Goal: Transaction & Acquisition: Purchase product/service

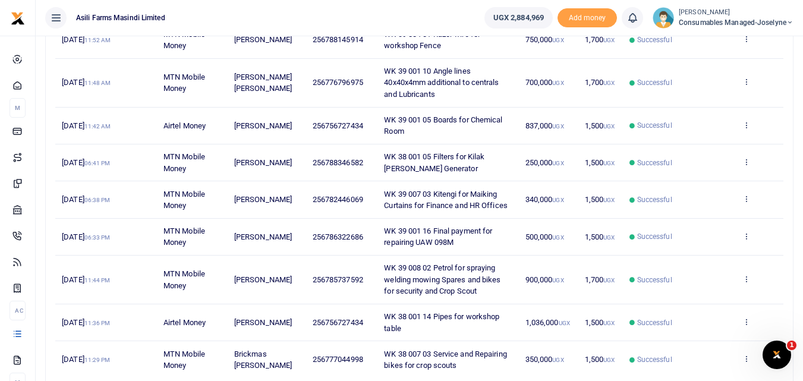
scroll to position [225, 0]
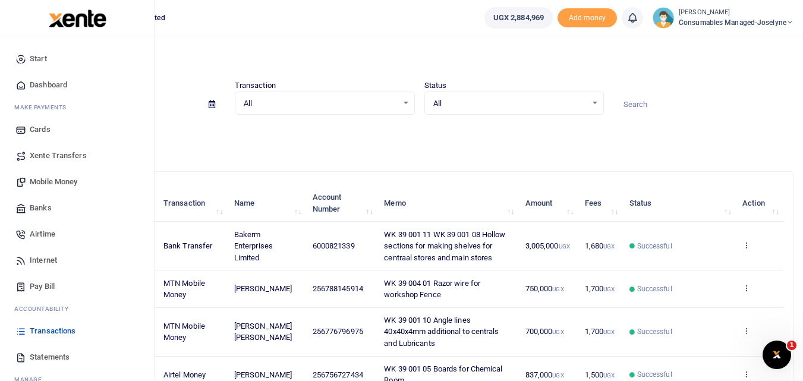
click at [38, 178] on span "Mobile Money" at bounding box center [54, 182] width 48 height 12
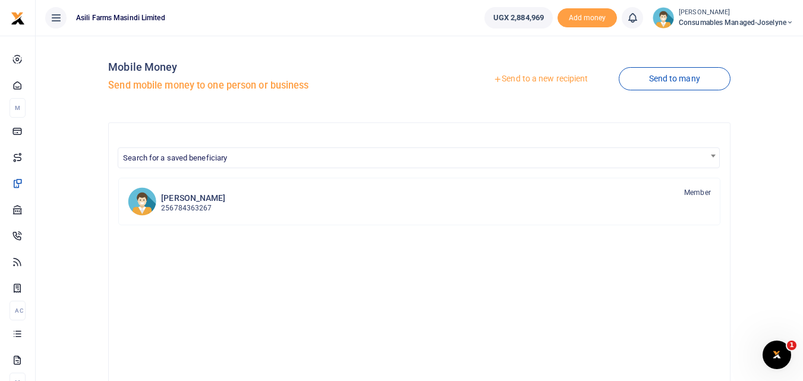
click at [536, 78] on link "Send to a new recipient" at bounding box center [540, 78] width 155 height 21
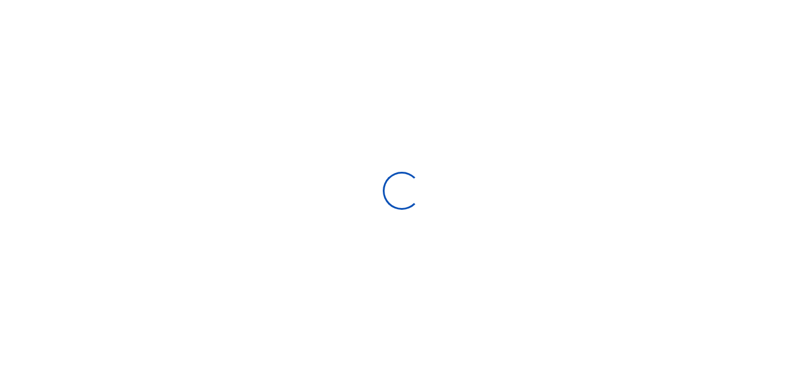
select select
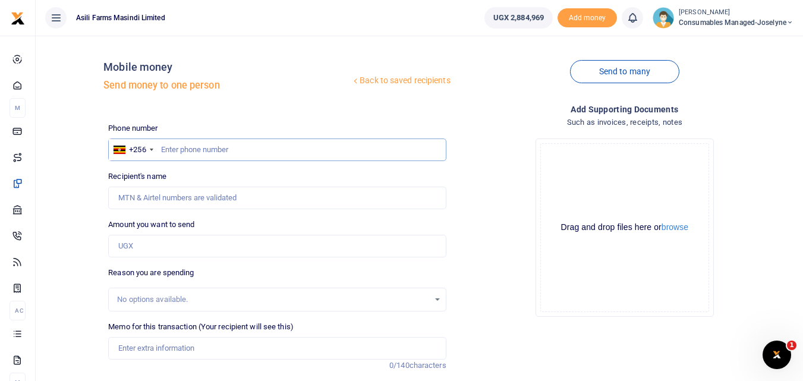
click at [173, 152] on input "text" at bounding box center [277, 150] width 338 height 23
click at [209, 147] on input "text" at bounding box center [277, 150] width 338 height 23
type input "704074242"
click at [173, 241] on input "Amount you want to send" at bounding box center [277, 246] width 338 height 23
type input "[PERSON_NAME]"
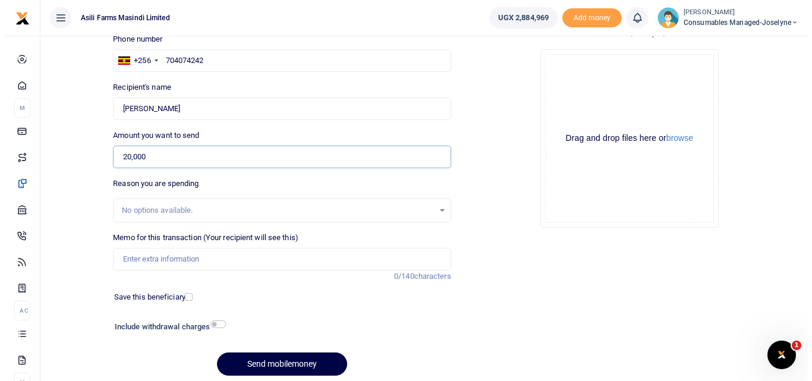
scroll to position [95, 0]
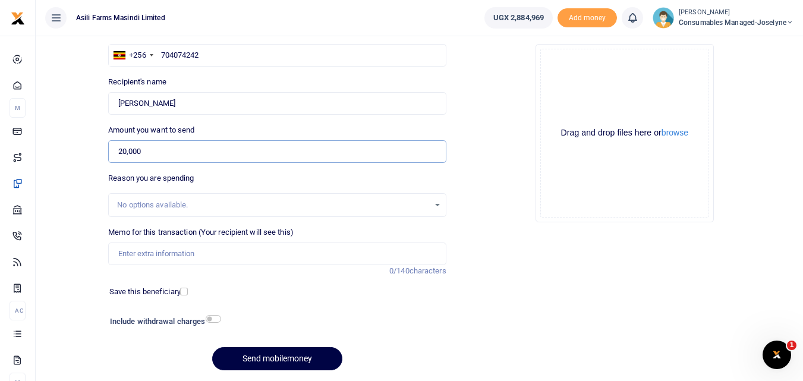
type input "20,000"
click at [160, 256] on input "Memo for this transaction (Your recipient will see this)" at bounding box center [277, 254] width 338 height 23
click at [578, 245] on div "Add supporting Documents Such as invoices, receipts, notes Drop your files here…" at bounding box center [624, 194] width 347 height 372
click at [139, 251] on input "Memo for this transaction (Your recipient will see this)" at bounding box center [277, 254] width 338 height 23
paste input "WK 39 /001 / 19"
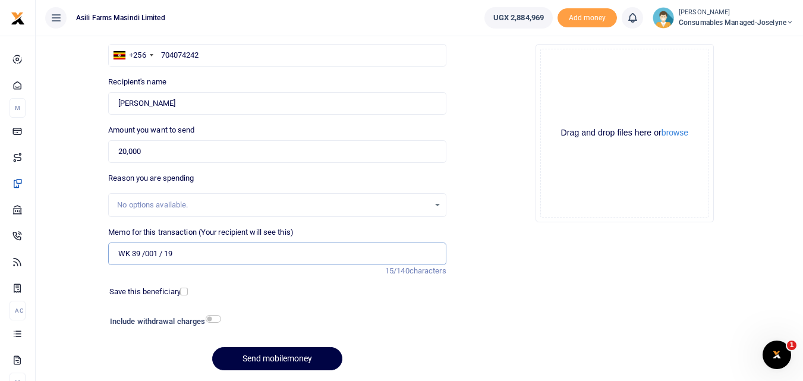
type input "WK 39 /001 / 19"
click at [149, 152] on input "20,000" at bounding box center [277, 151] width 338 height 23
type input "200,000"
click at [206, 252] on input "WK 39 /001 / 19" at bounding box center [277, 254] width 338 height 23
click at [205, 250] on input "WK 39 /001 / 19" at bounding box center [277, 254] width 338 height 23
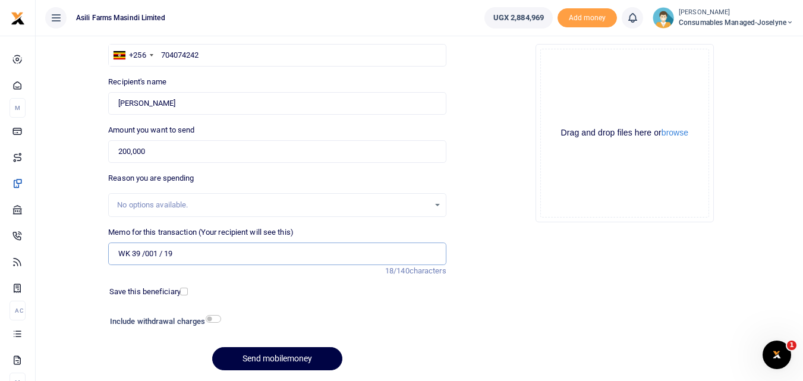
paste input "Bushes for UBD 412 and Wheel allignment"
click at [349, 251] on input "WK 39 /001 / 19 Bushes for UBD 412 and Wheel allignment" at bounding box center [277, 254] width 338 height 23
click at [336, 259] on input "WK 39 /001 / 19 Bushes for UBD 412 and Wheel allignment" at bounding box center [277, 254] width 338 height 23
type input "W"
paste input "WK 39 /001 / 07"
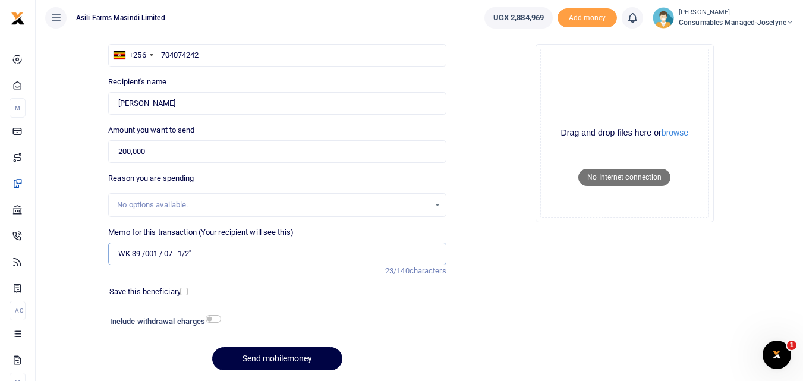
type input "WK 39 /001 / 07 1/2''"
